Goal: Task Accomplishment & Management: Use online tool/utility

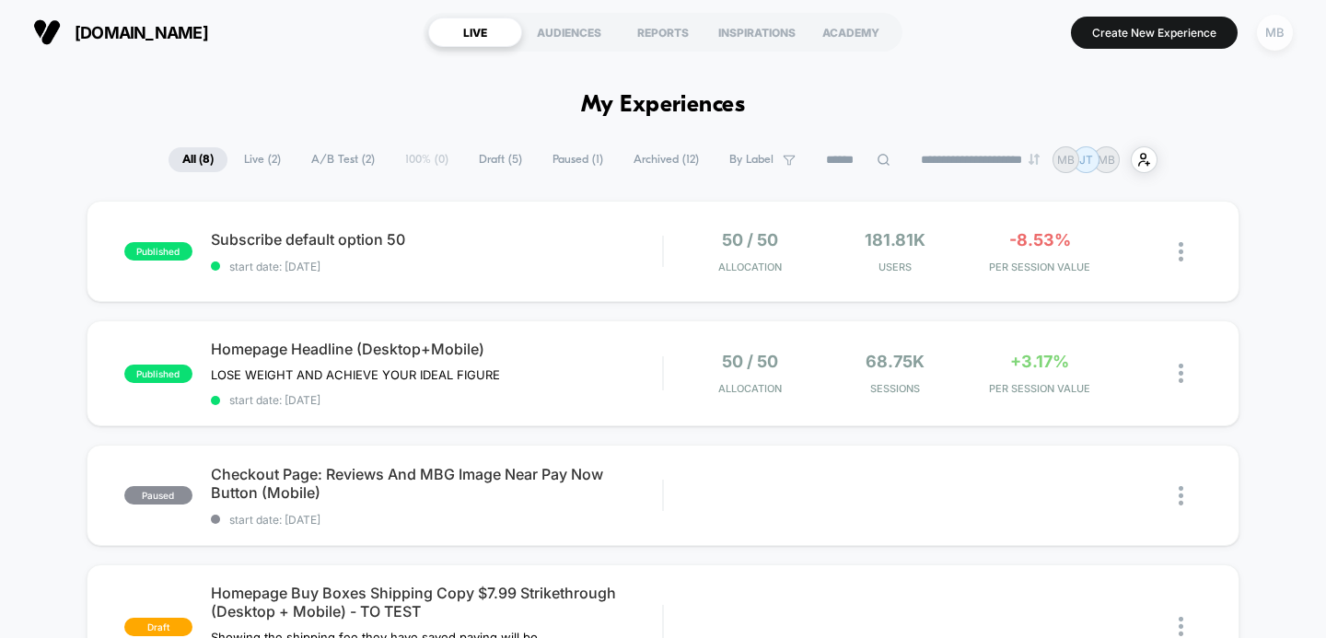
click at [1274, 37] on div "MB" at bounding box center [1275, 33] width 36 height 36
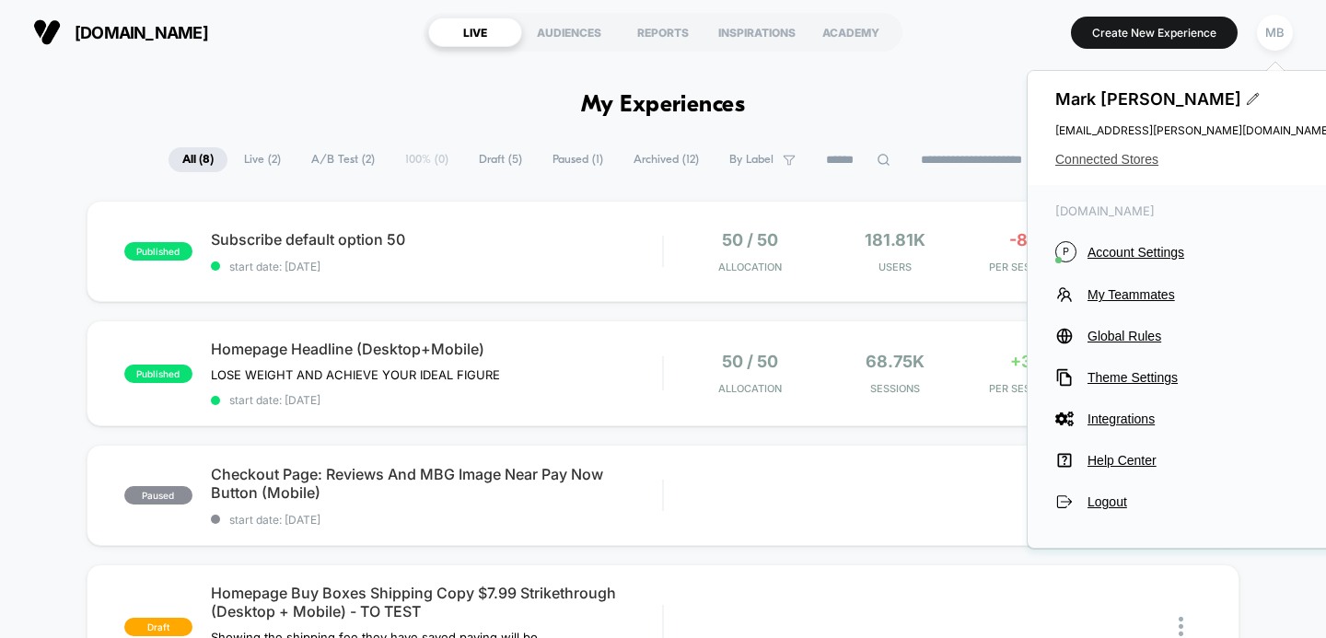
click at [1123, 158] on span "Connected Stores" at bounding box center [1193, 159] width 276 height 15
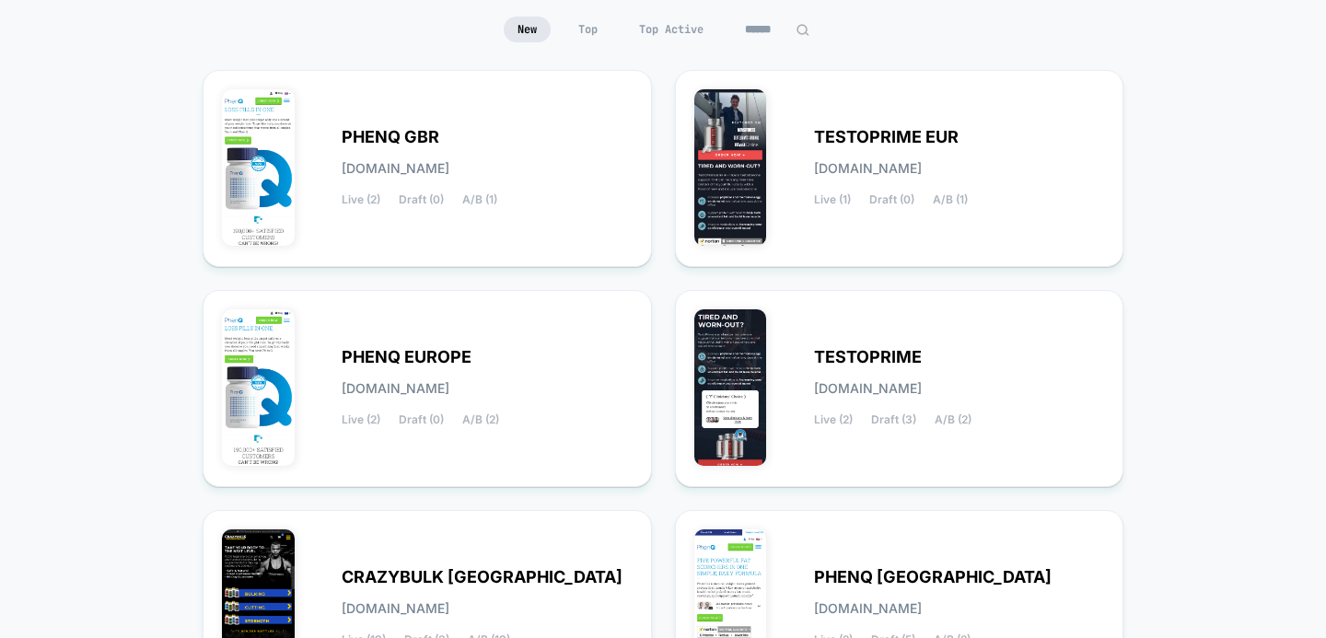
scroll to position [180, 0]
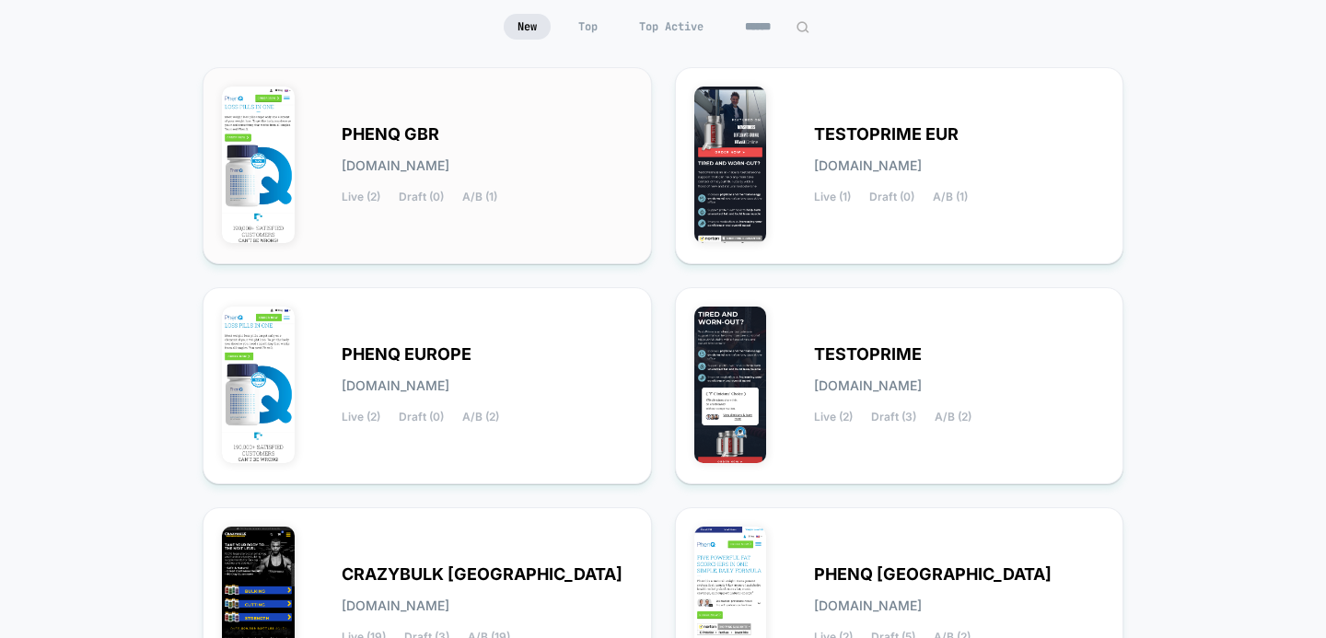
click at [443, 161] on span "[DOMAIN_NAME]" at bounding box center [396, 165] width 108 height 13
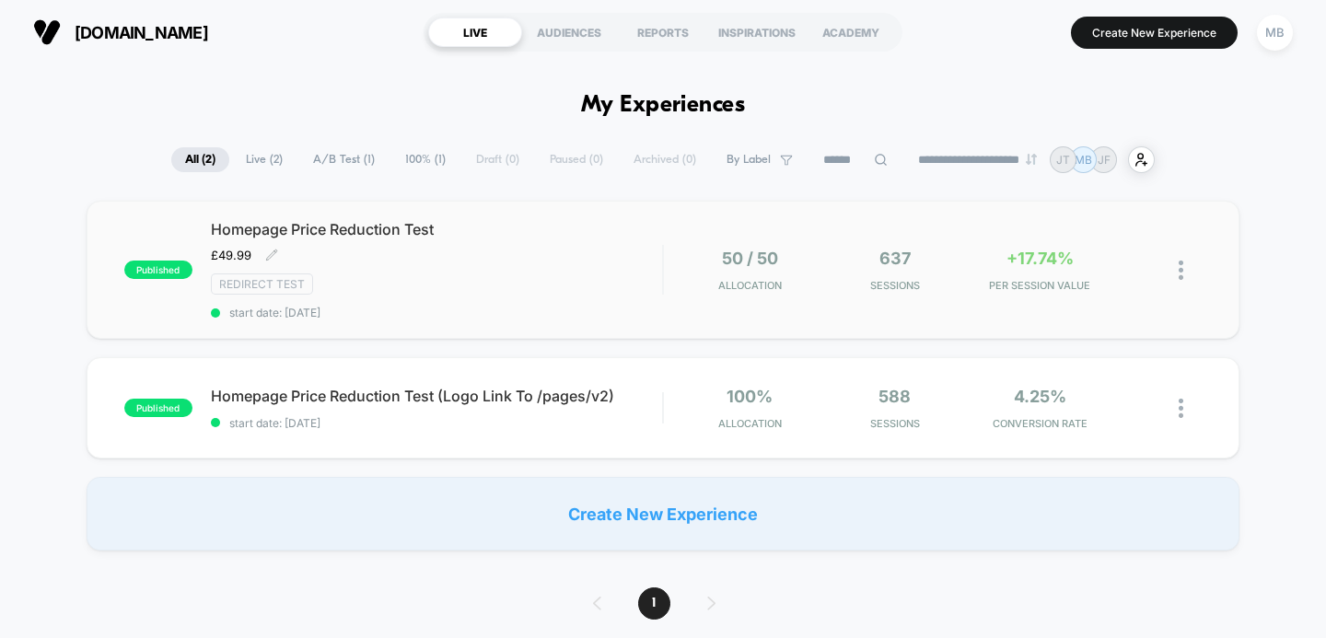
click at [314, 228] on span "Homepage Price Reduction Test" at bounding box center [437, 229] width 452 height 18
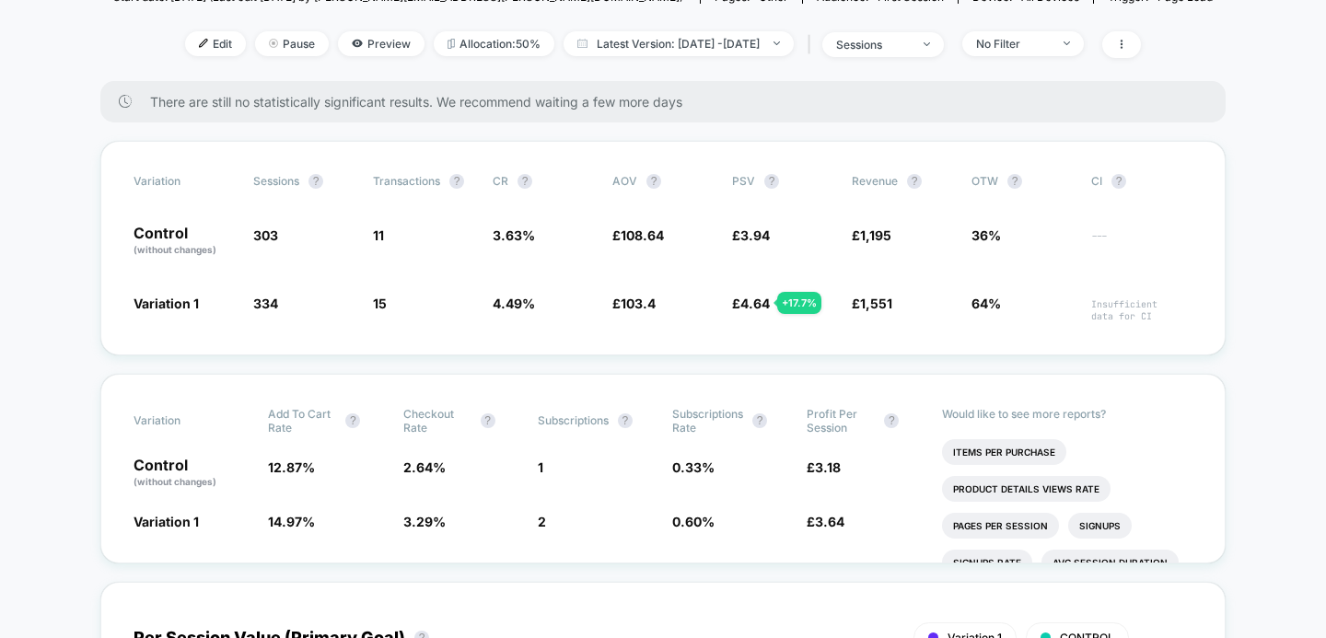
scroll to position [296, 0]
